Goal: Task Accomplishment & Management: Complete application form

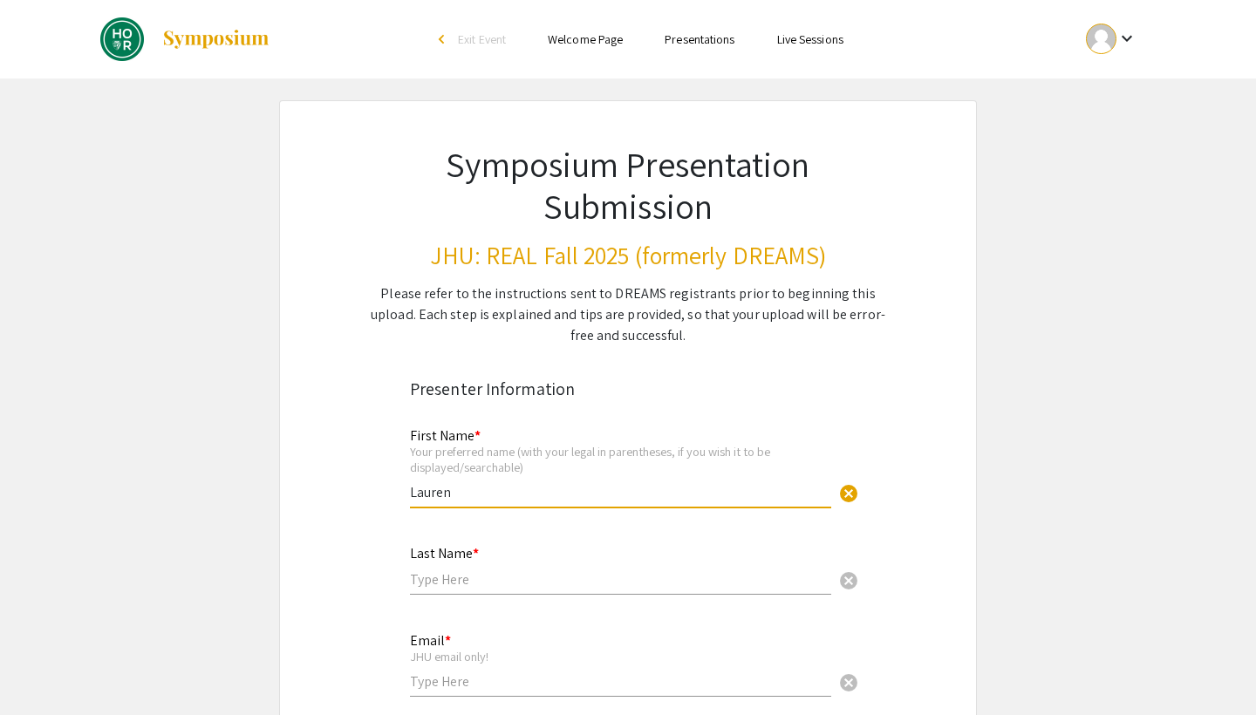
type input "Lauren"
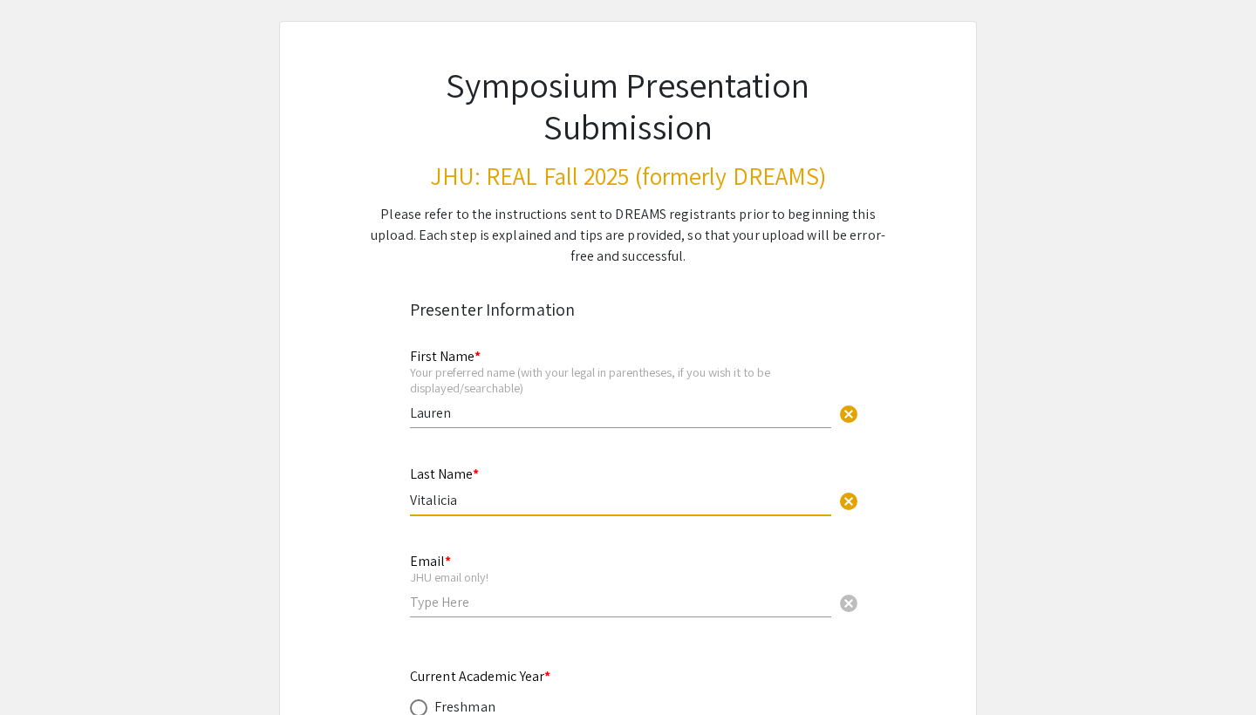
scroll to position [84, 0]
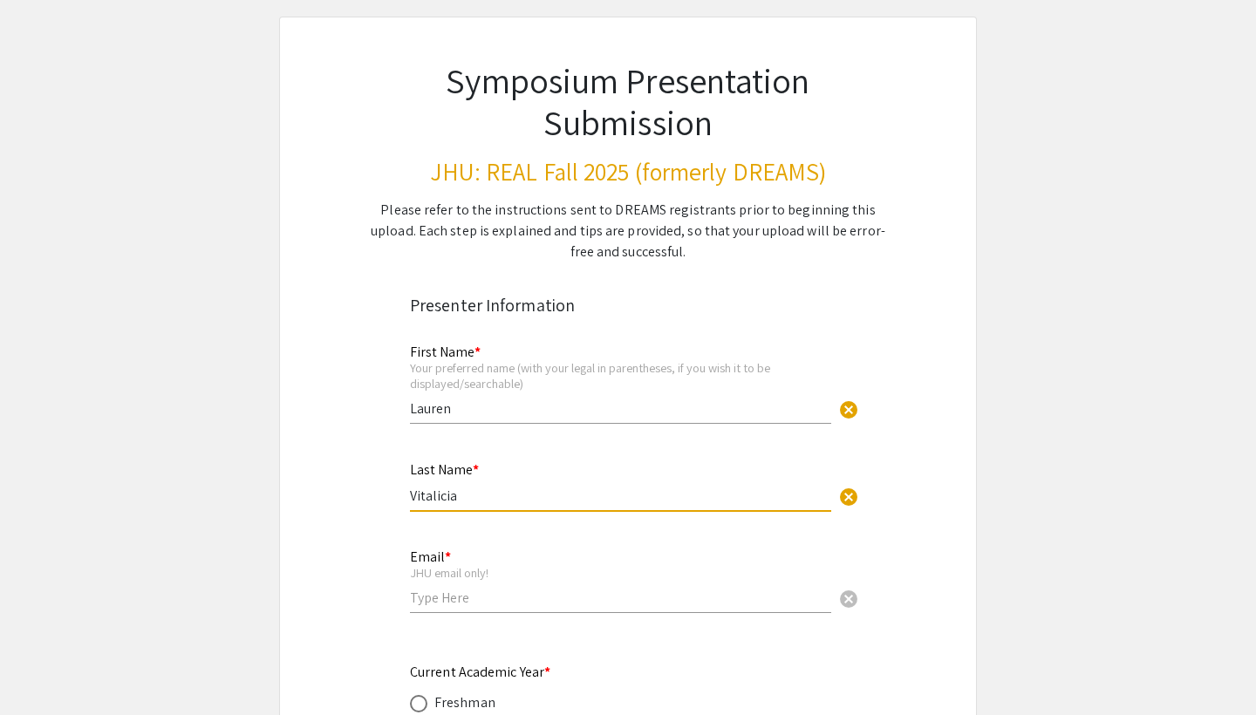
type input "Vitalicia"
click at [489, 610] on div "Email * JHU email only! cancel" at bounding box center [620, 572] width 421 height 81
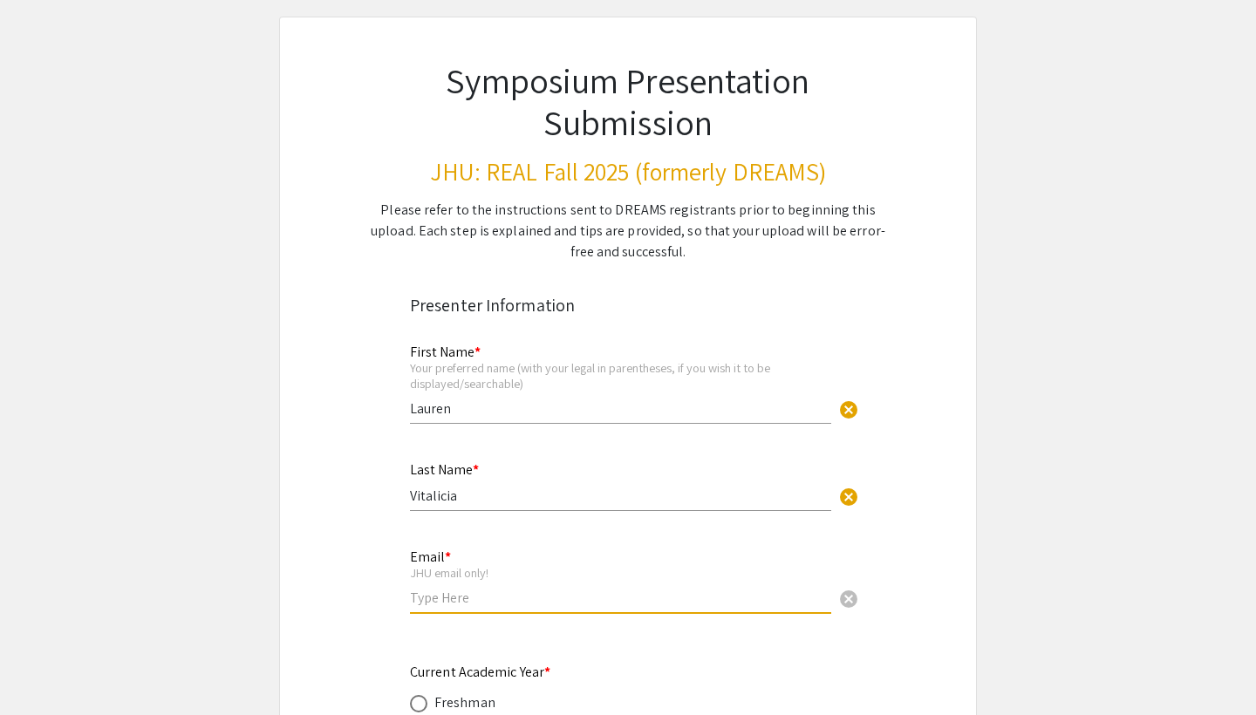
click at [486, 596] on input "email" at bounding box center [620, 598] width 421 height 18
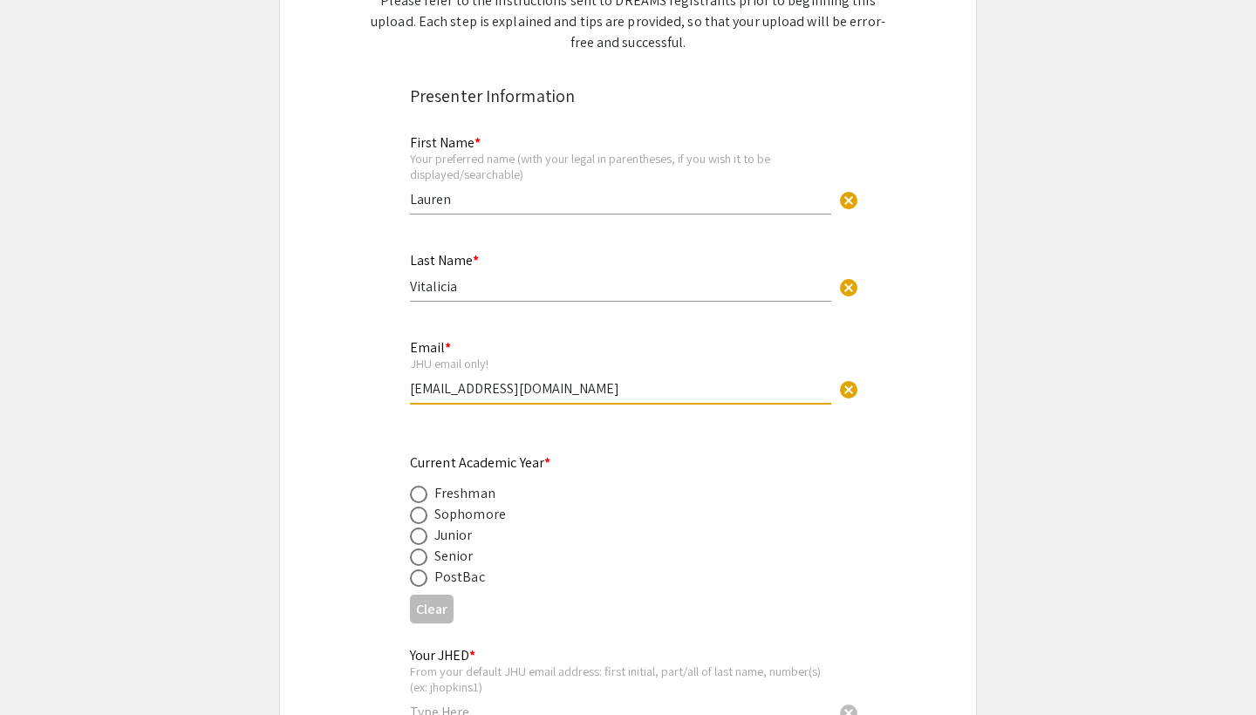
scroll to position [299, 0]
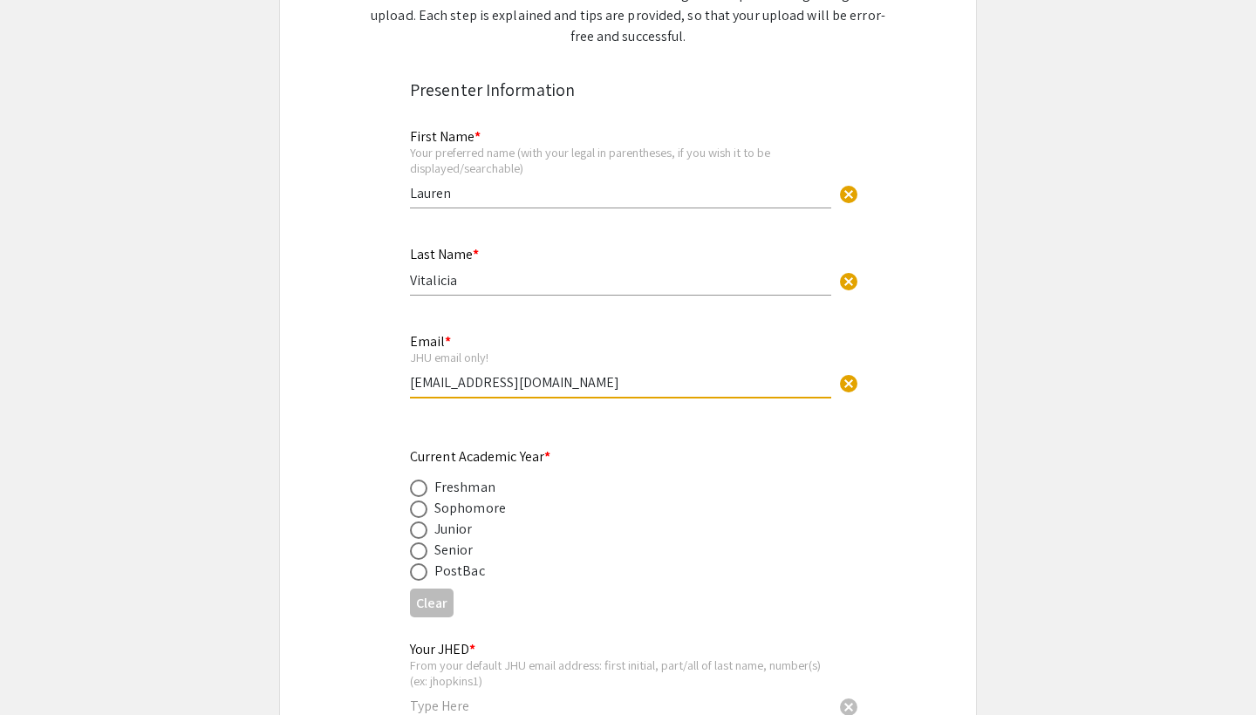
type input "[EMAIL_ADDRESS][DOMAIN_NAME]"
click at [459, 552] on div "Senior" at bounding box center [453, 550] width 39 height 21
click at [423, 549] on span at bounding box center [418, 550] width 17 height 17
click at [423, 549] on input "radio" at bounding box center [418, 550] width 17 height 17
radio input "true"
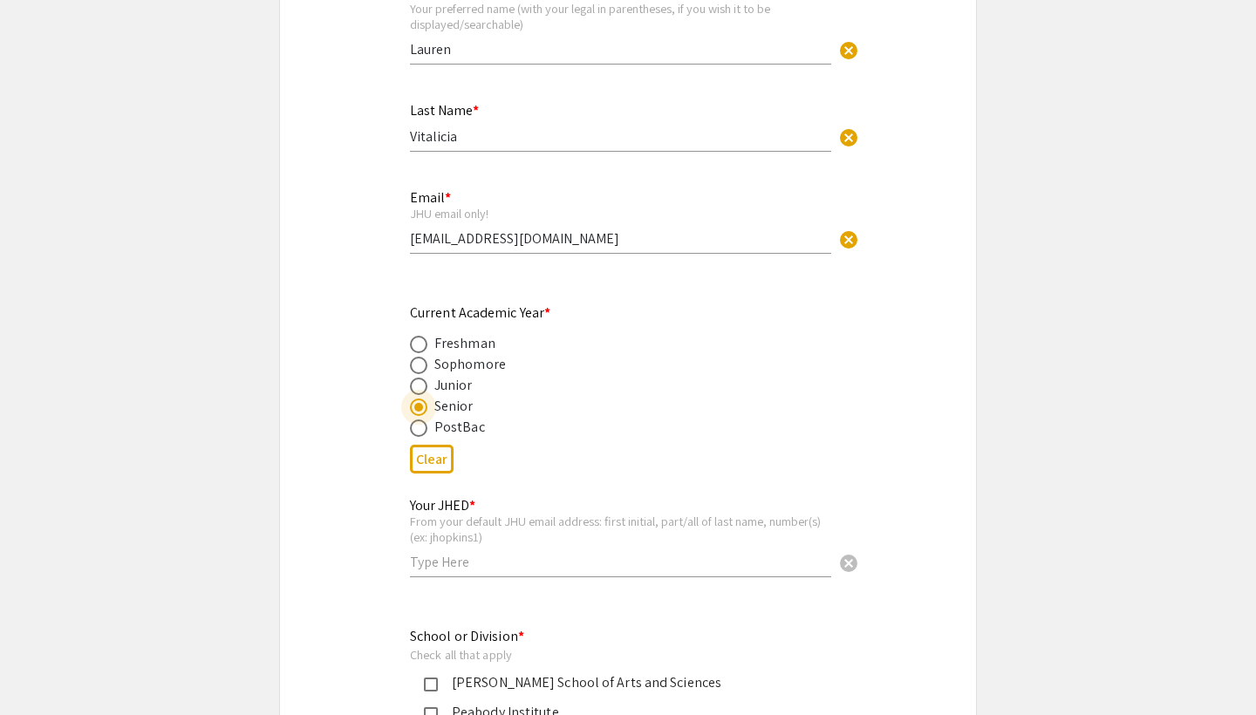
scroll to position [468, 0]
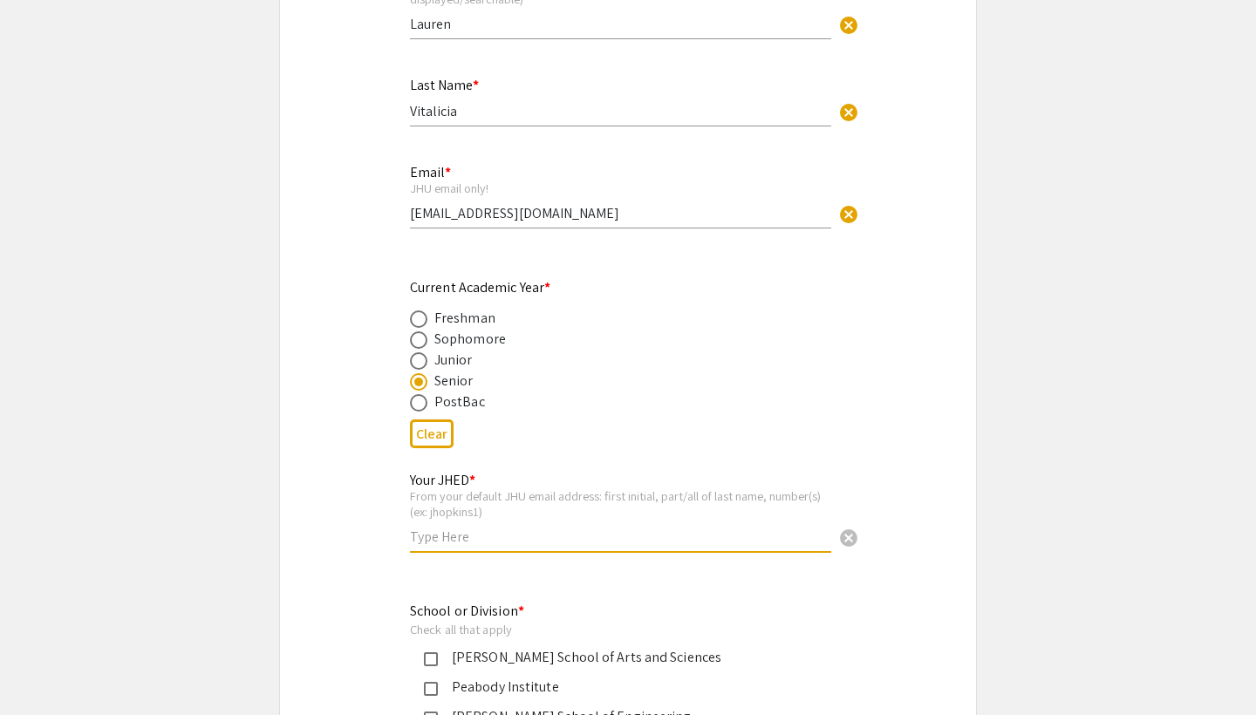
click at [440, 543] on input "text" at bounding box center [620, 537] width 421 height 18
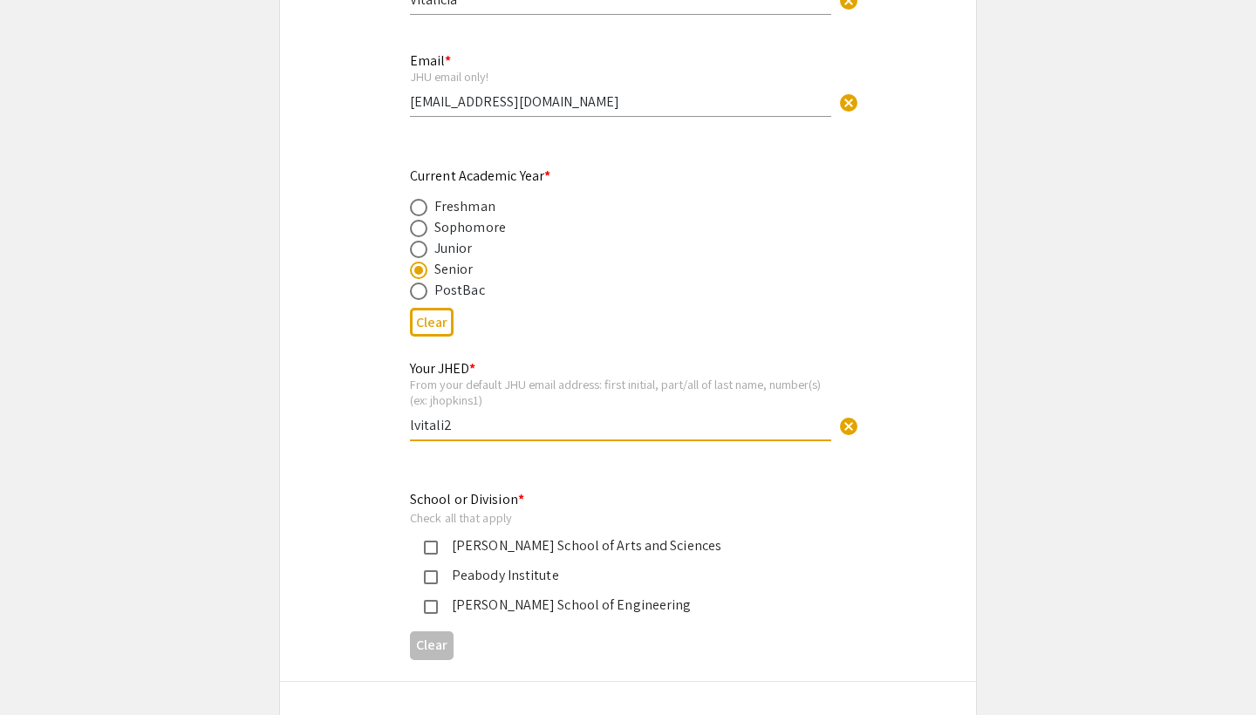
scroll to position [596, 0]
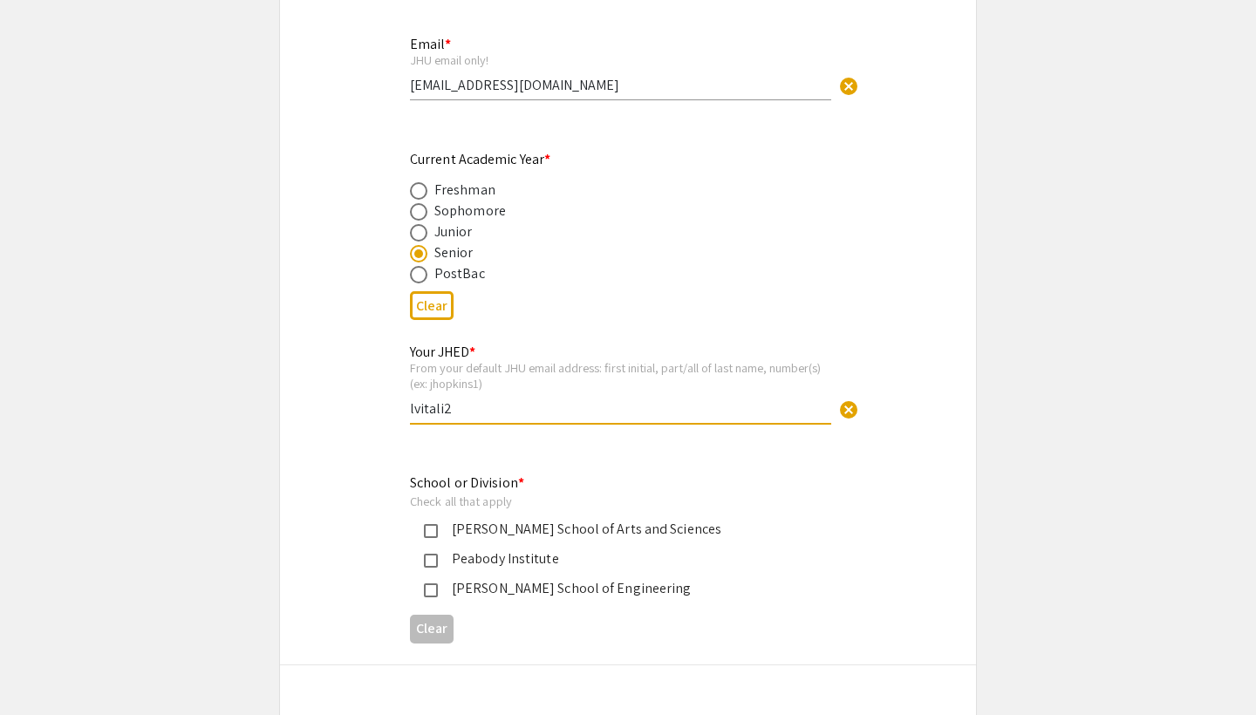
type input "lvitali2"
click at [431, 528] on mat-pseudo-checkbox at bounding box center [431, 531] width 14 height 14
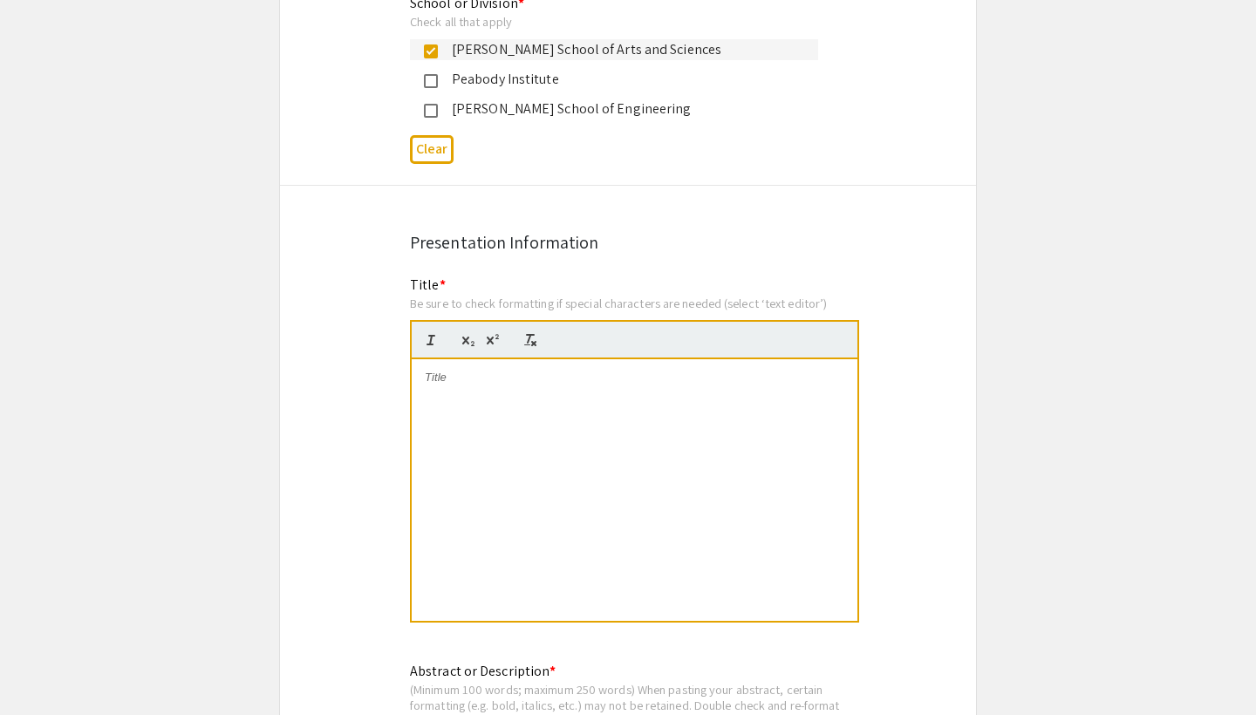
scroll to position [1109, 0]
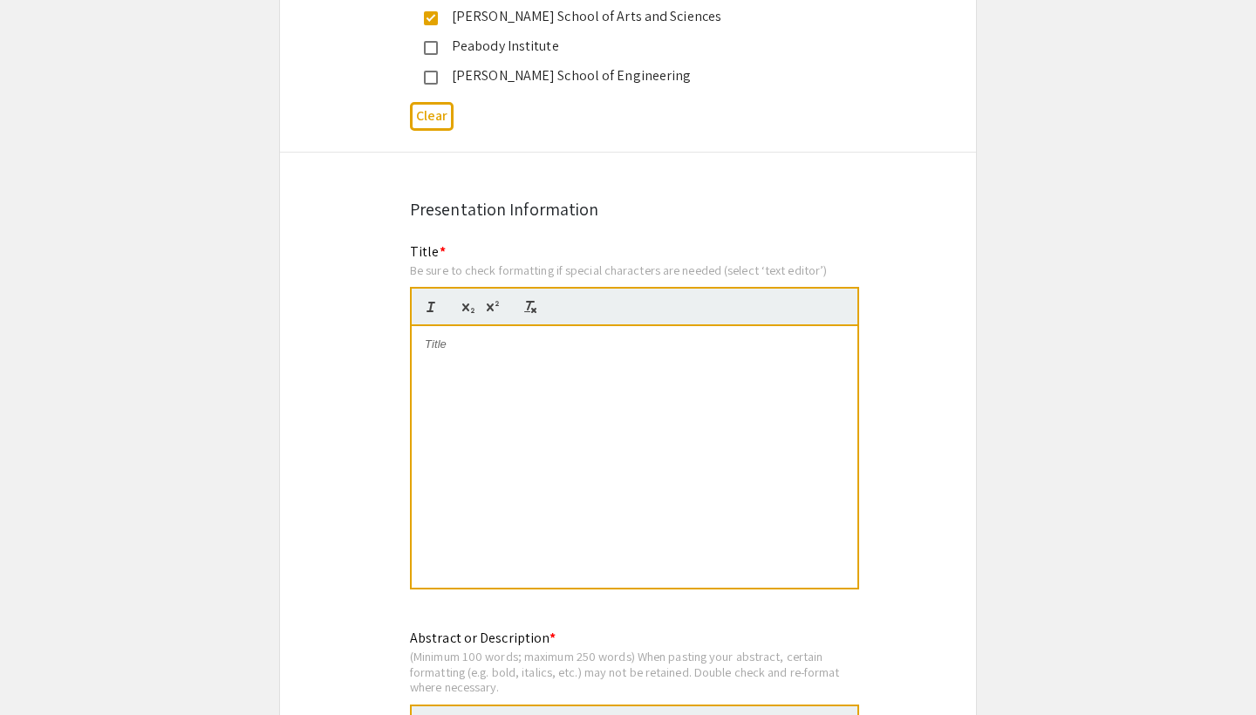
click at [495, 351] on p at bounding box center [634, 345] width 419 height 16
drag, startPoint x: 495, startPoint y: 351, endPoint x: 400, endPoint y: 351, distance: 95.1
click at [400, 351] on div "Title * Be sure to check formatting if special characters are needed (select ‘t…" at bounding box center [628, 428] width 462 height 372
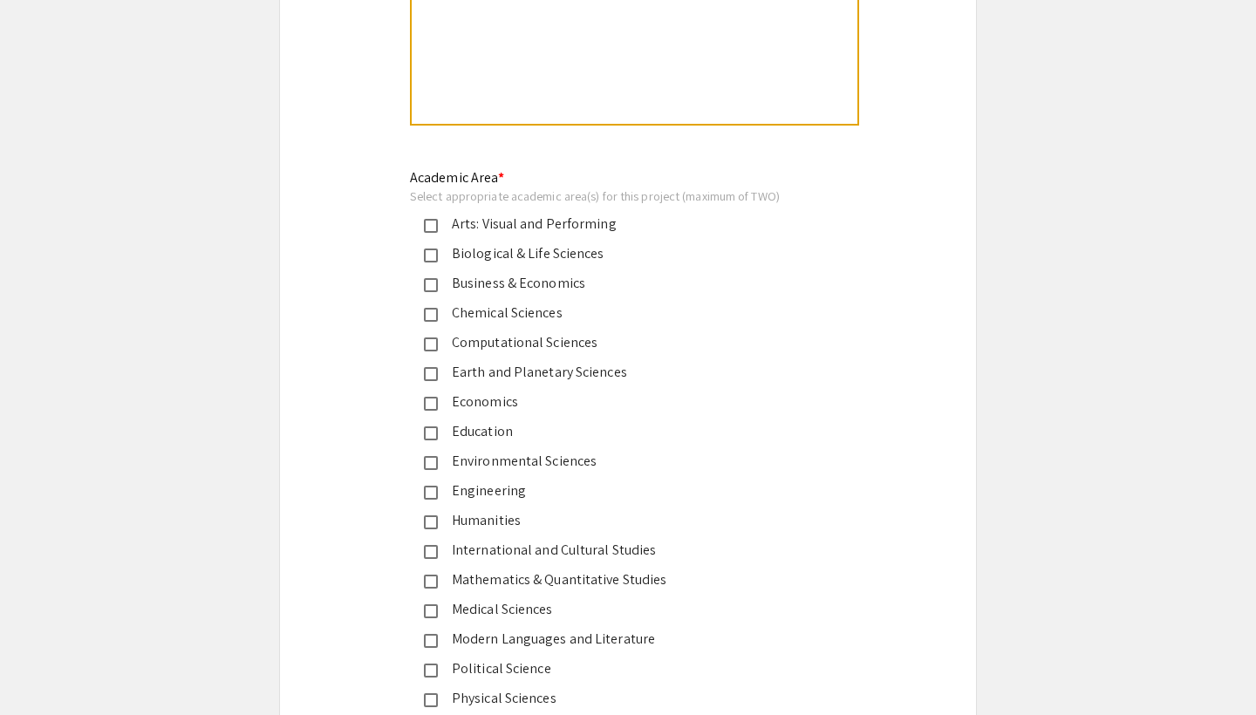
scroll to position [1999, 0]
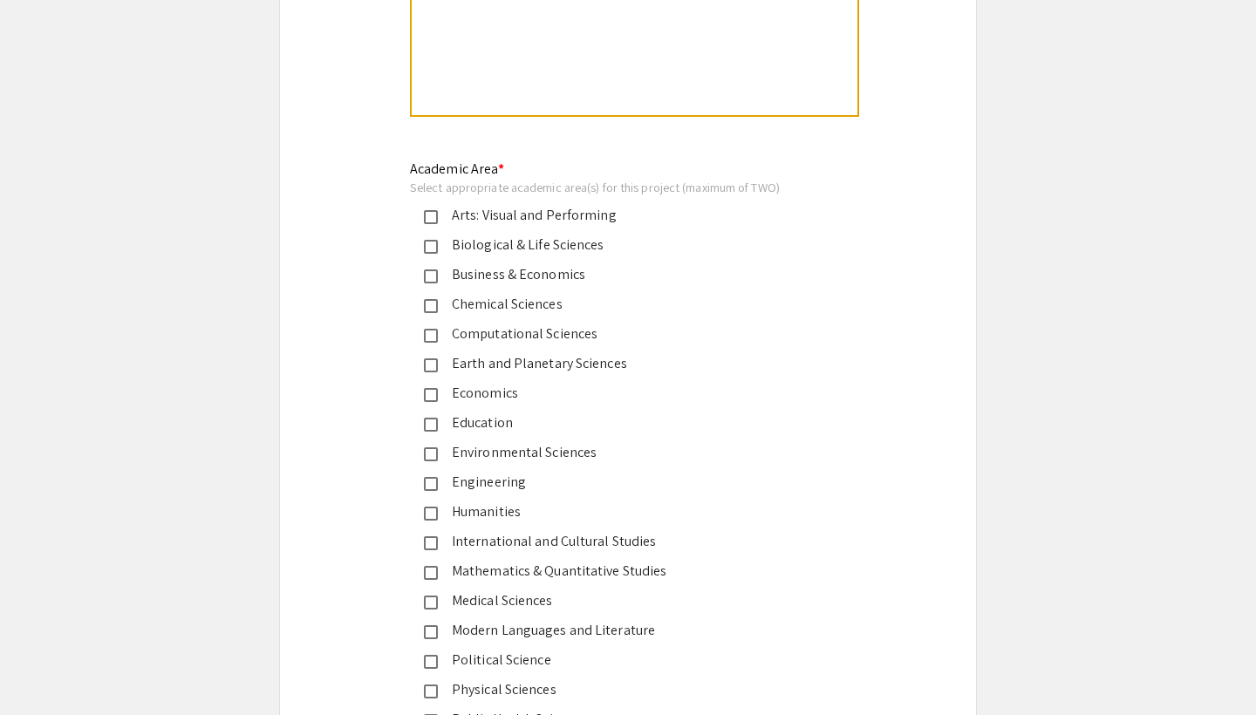
click at [539, 593] on div "Medical Sciences" at bounding box center [621, 600] width 366 height 21
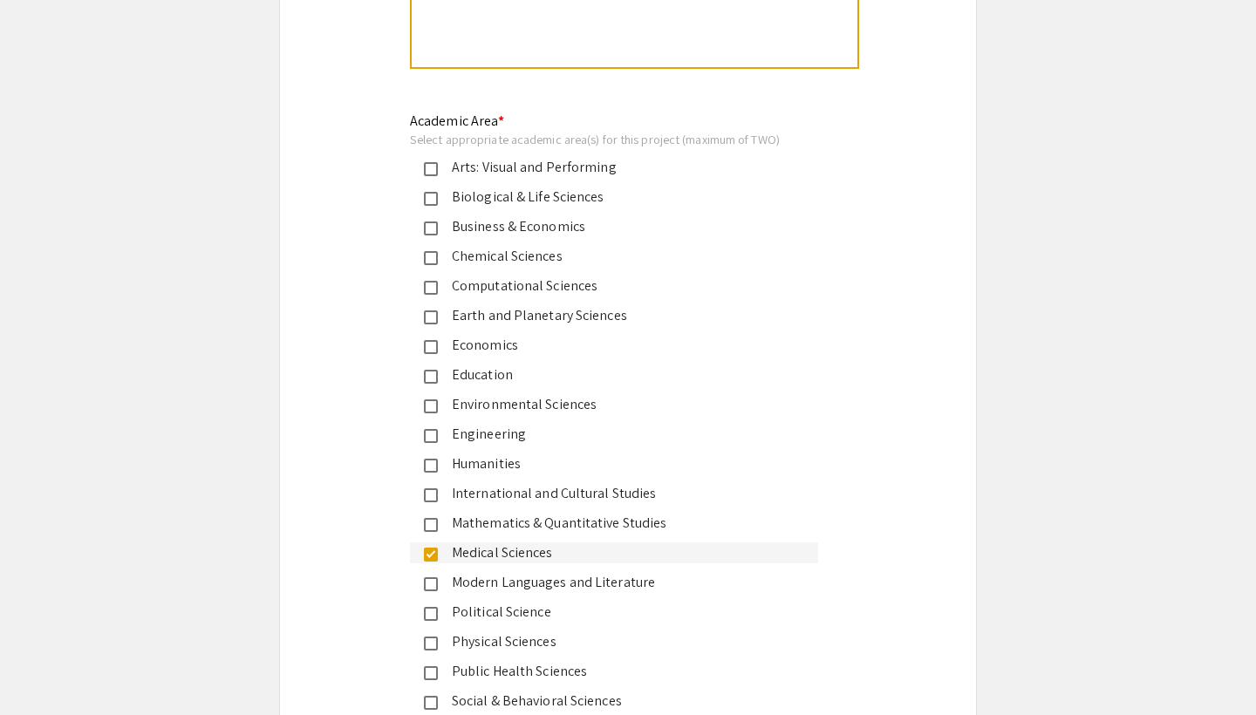
scroll to position [2047, 0]
click at [529, 201] on div "Biological & Life Sciences" at bounding box center [621, 197] width 366 height 21
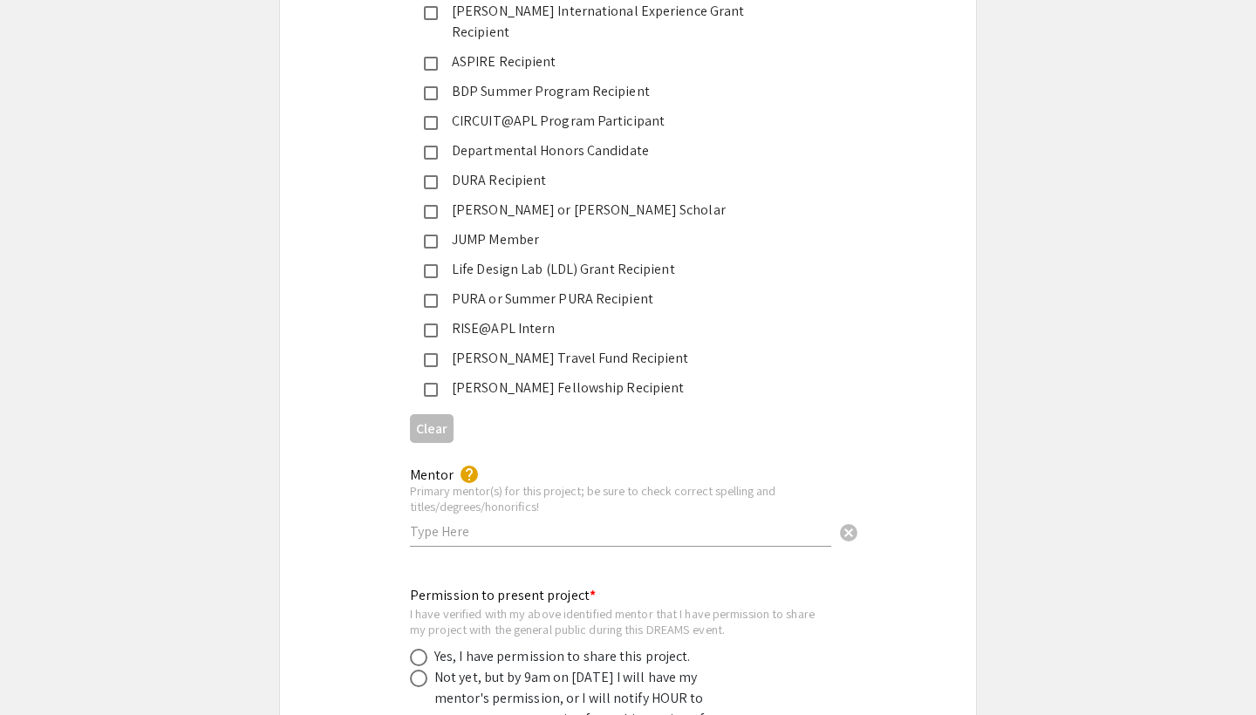
scroll to position [2886, 0]
click at [498, 524] on input "text" at bounding box center [620, 533] width 421 height 18
click at [416, 651] on span at bounding box center [418, 659] width 17 height 17
click at [416, 651] on input "radio" at bounding box center [418, 659] width 17 height 17
radio input "true"
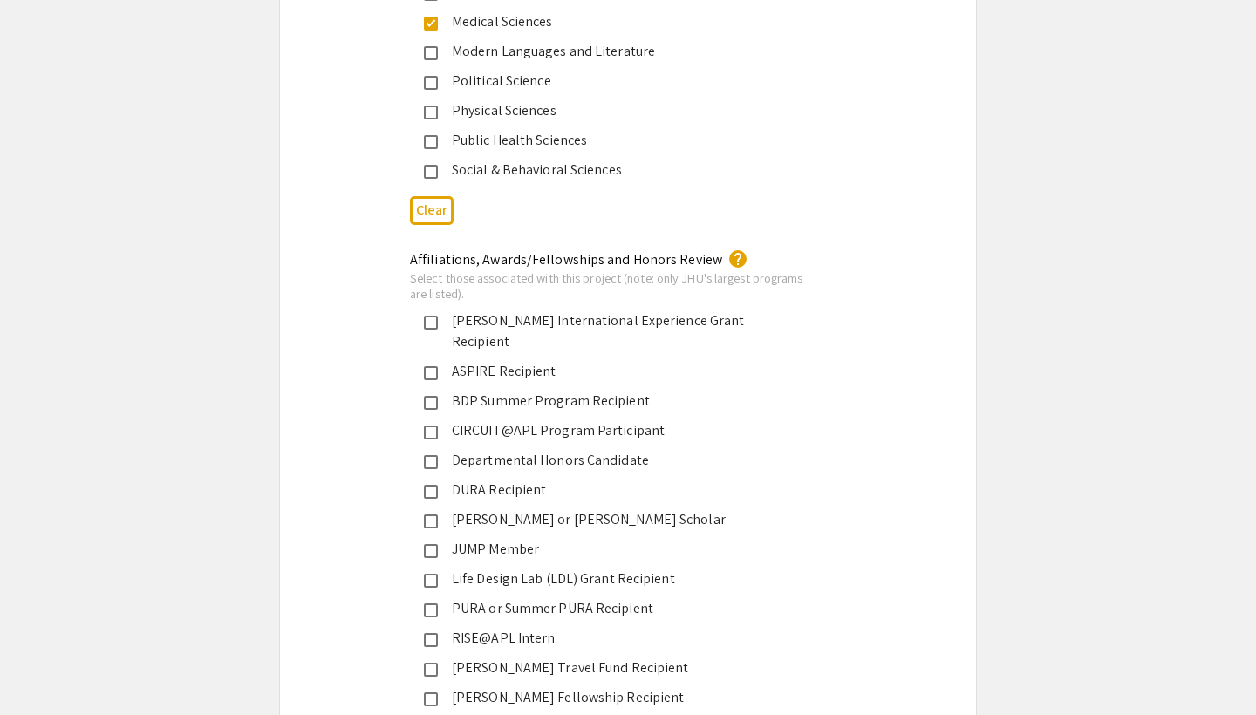
scroll to position [2241, 0]
